Goal: Use online tool/utility: Utilize a website feature to perform a specific function

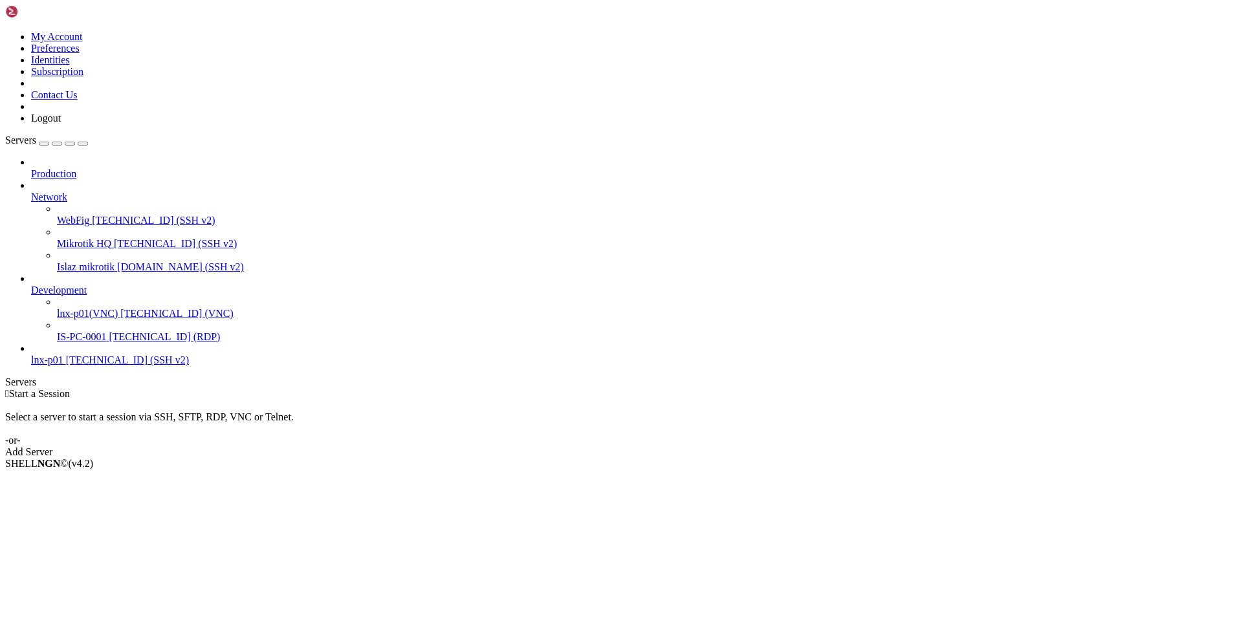
click at [93, 357] on span "[TECHNICAL_ID] (SSH v2)" at bounding box center [127, 360] width 123 height 11
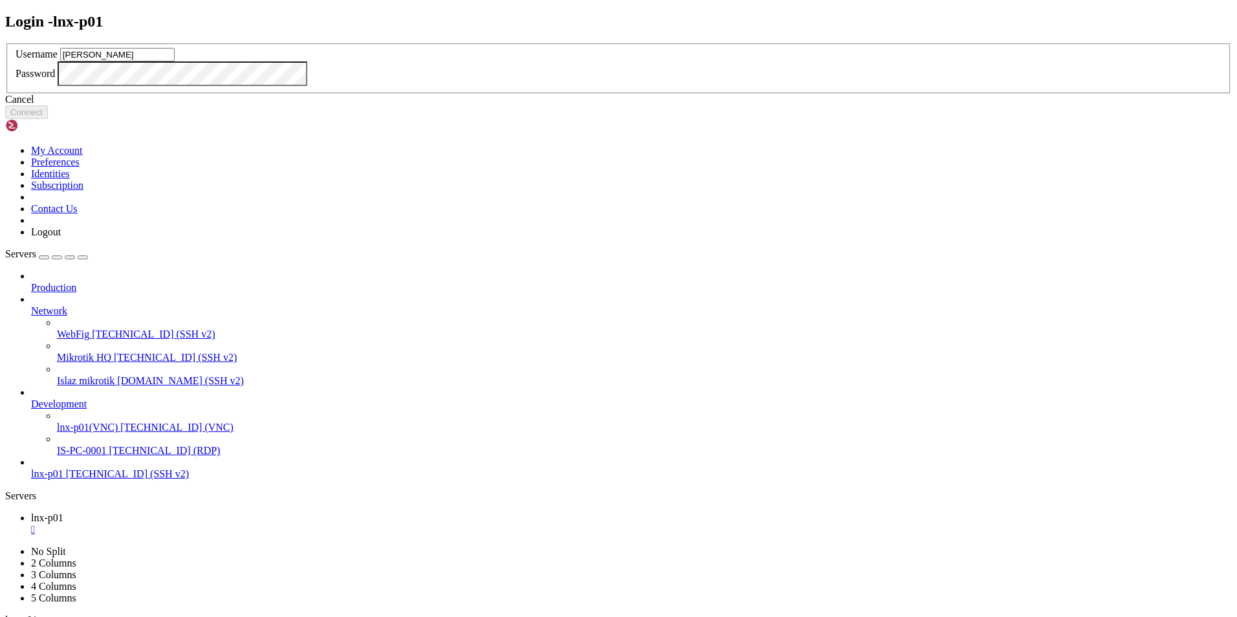
type input "[PERSON_NAME]"
click button "Connect" at bounding box center [26, 112] width 43 height 14
